Goal: Task Accomplishment & Management: Use online tool/utility

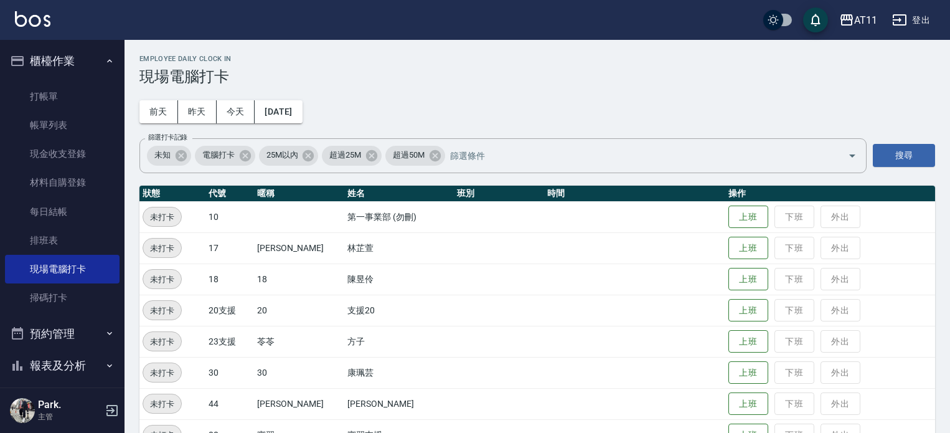
scroll to position [62, 0]
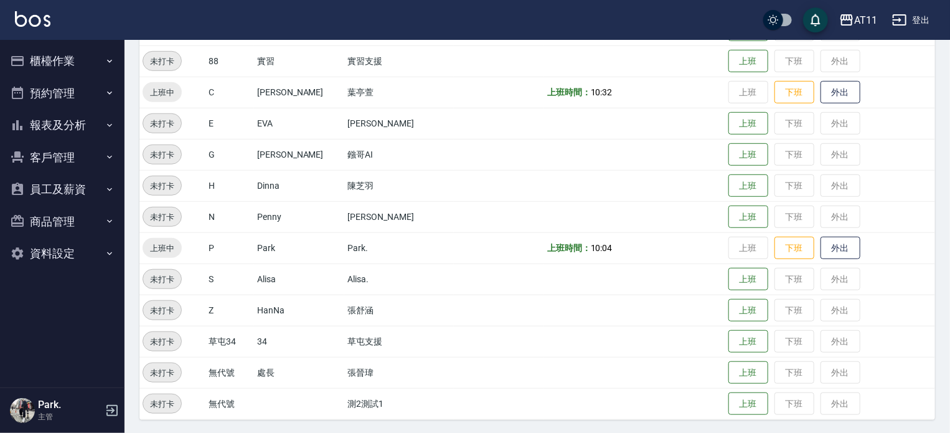
scroll to position [375, 0]
click at [61, 64] on button "櫃檯作業" at bounding box center [62, 61] width 115 height 32
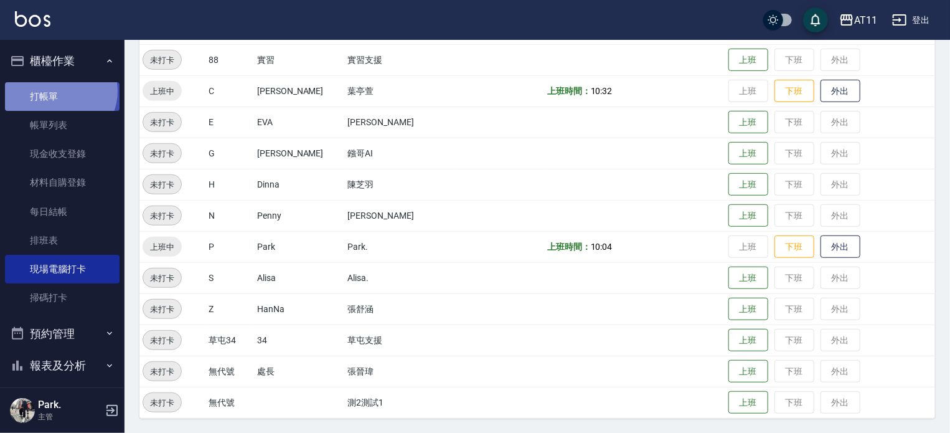
click at [59, 92] on link "打帳單" at bounding box center [62, 96] width 115 height 29
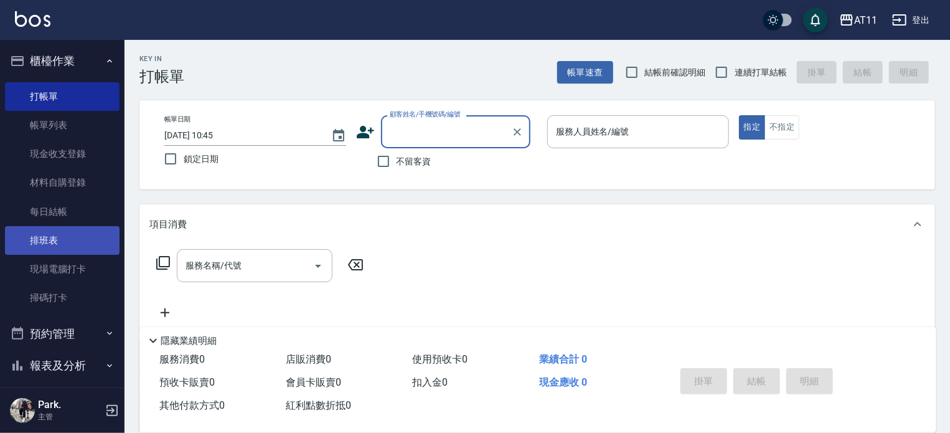
scroll to position [137, 0]
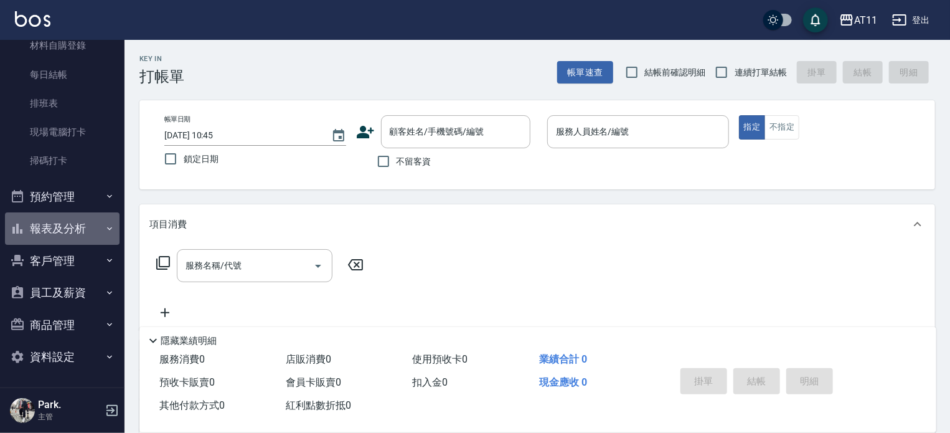
click at [69, 234] on button "報表及分析" at bounding box center [62, 228] width 115 height 32
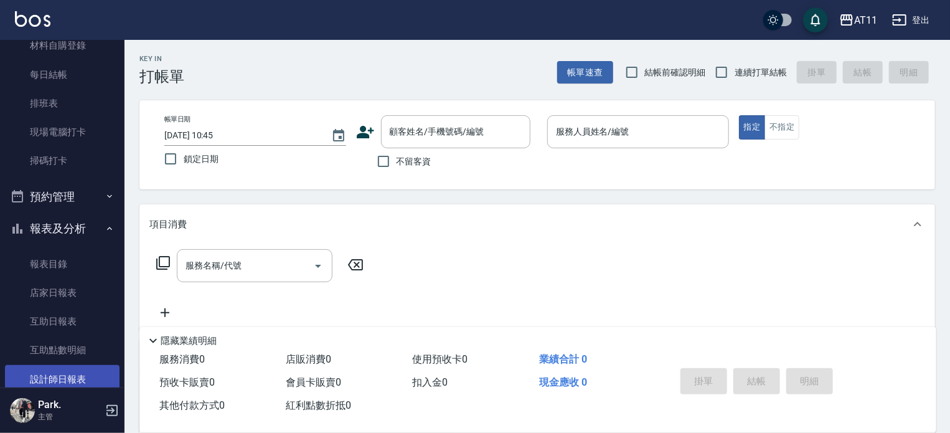
scroll to position [262, 0]
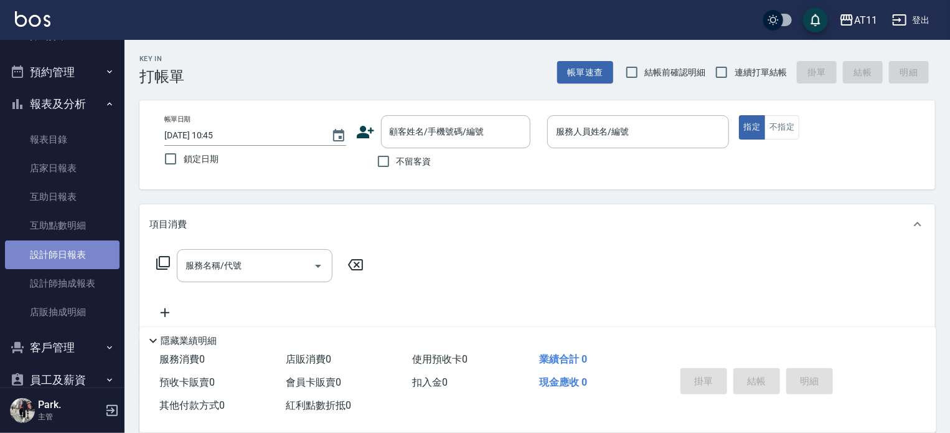
click at [87, 258] on link "設計師日報表" at bounding box center [62, 254] width 115 height 29
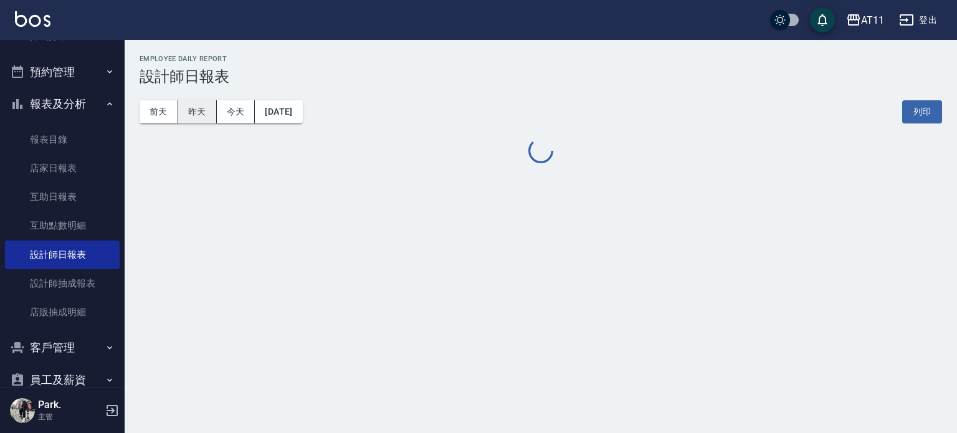
click at [202, 113] on button "昨天" at bounding box center [197, 111] width 39 height 23
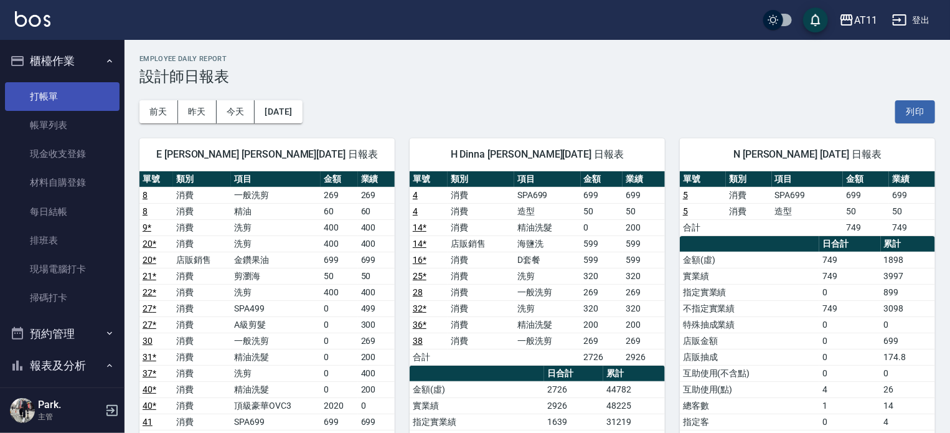
click at [27, 87] on link "打帳單" at bounding box center [62, 96] width 115 height 29
